Goal: Find specific page/section

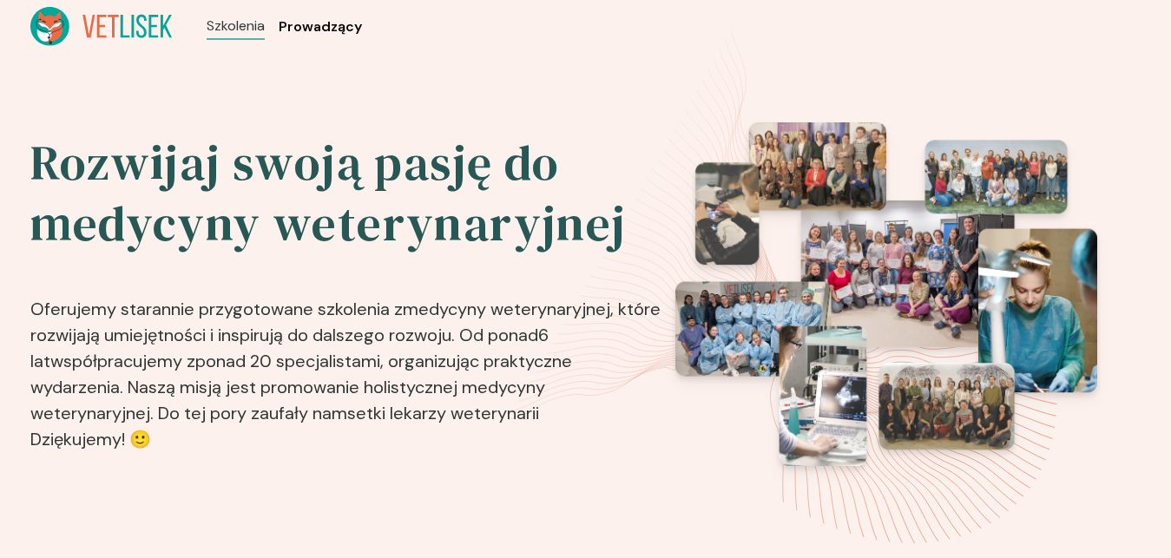
click at [345, 31] on span "Prowadzący" at bounding box center [320, 26] width 83 height 21
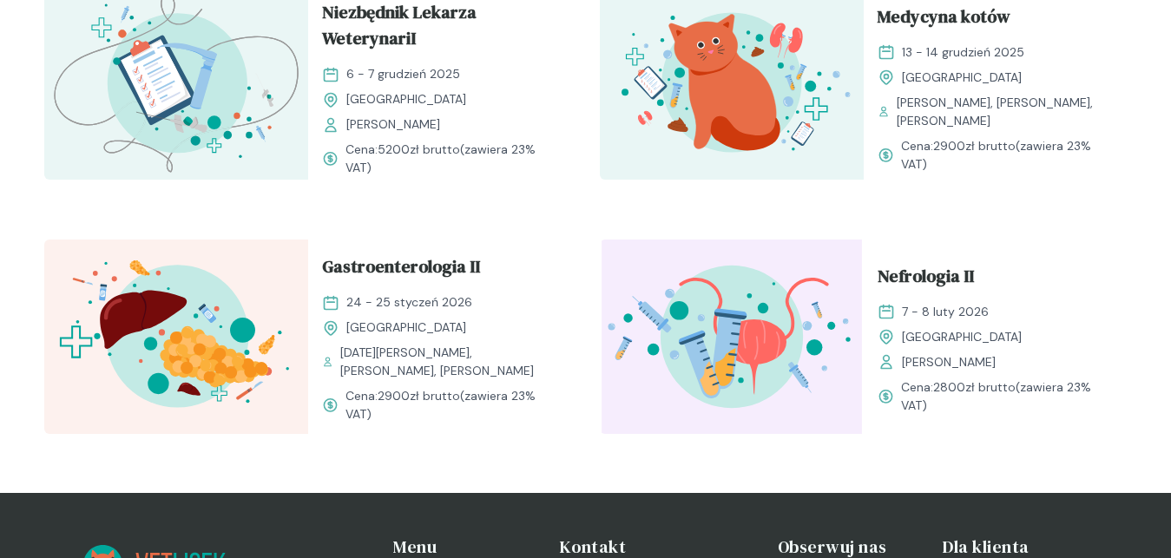
scroll to position [1947, 0]
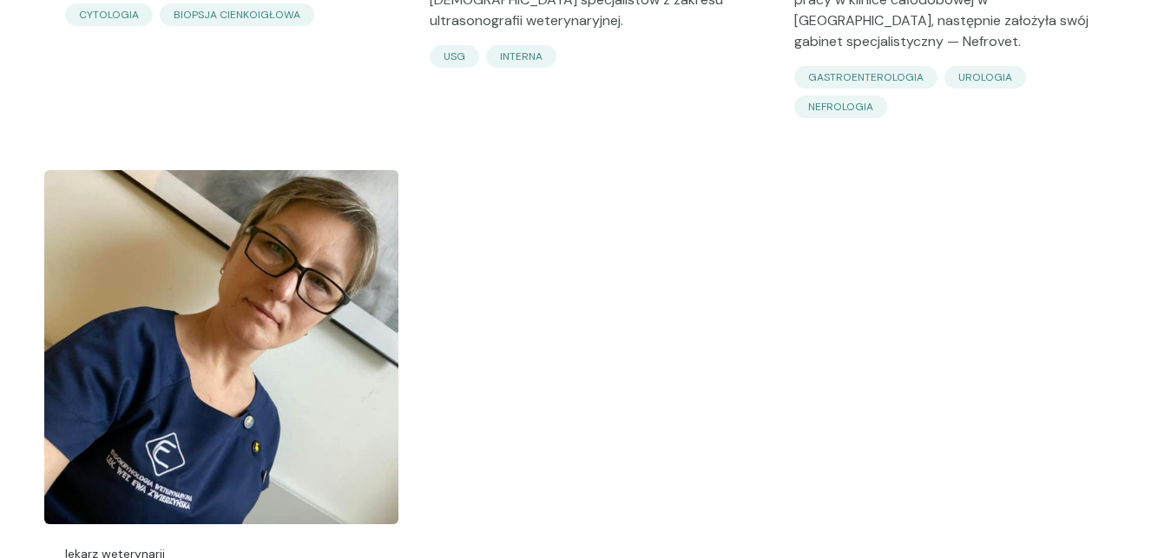
scroll to position [5930, 0]
